Goal: Transaction & Acquisition: Obtain resource

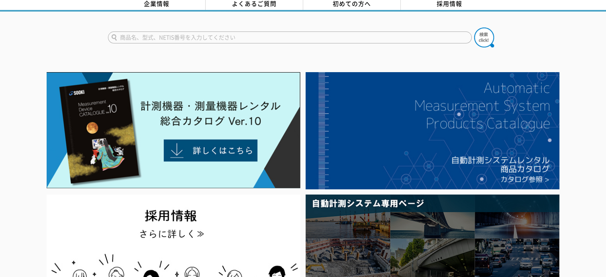
click at [336, 33] on input "text" at bounding box center [290, 37] width 364 height 12
type input "1260"
click at [474, 28] on button at bounding box center [484, 38] width 20 height 20
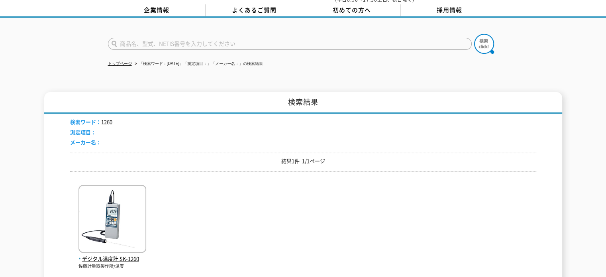
scroll to position [80, 0]
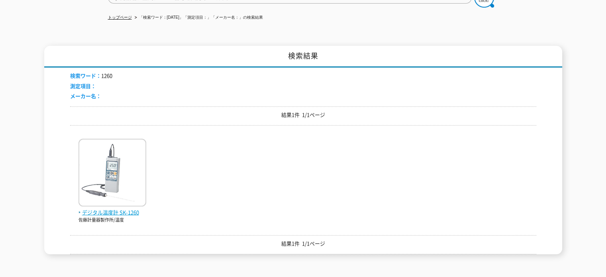
click at [110, 181] on img at bounding box center [113, 174] width 68 height 70
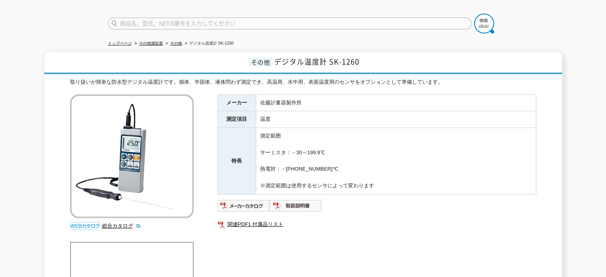
scroll to position [40, 0]
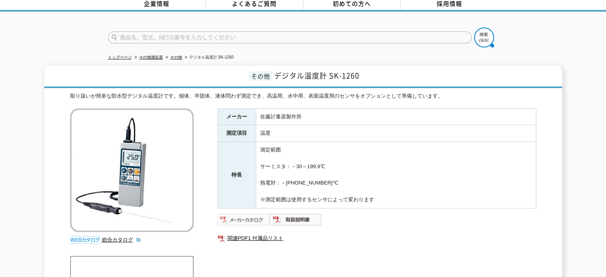
click at [244, 213] on img at bounding box center [244, 219] width 52 height 13
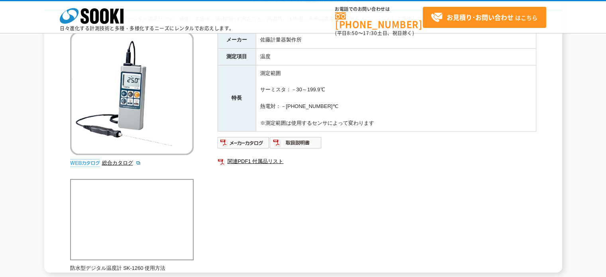
scroll to position [120, 0]
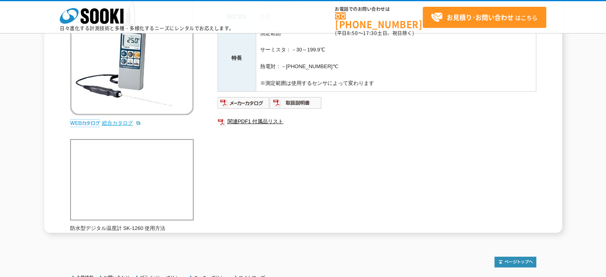
click at [107, 122] on link "総合カタログ" at bounding box center [121, 123] width 39 height 6
